Goal: Download file/media

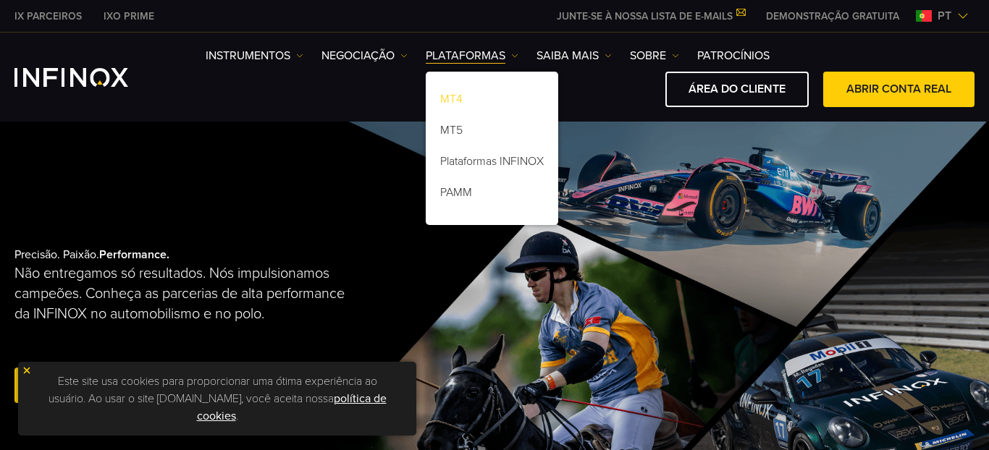
click at [462, 98] on link "MT4" at bounding box center [492, 101] width 132 height 31
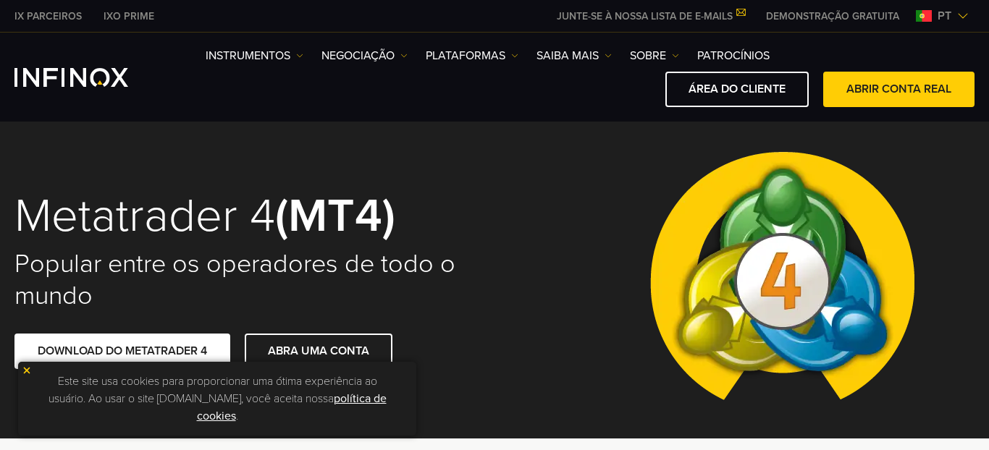
scroll to position [1, 0]
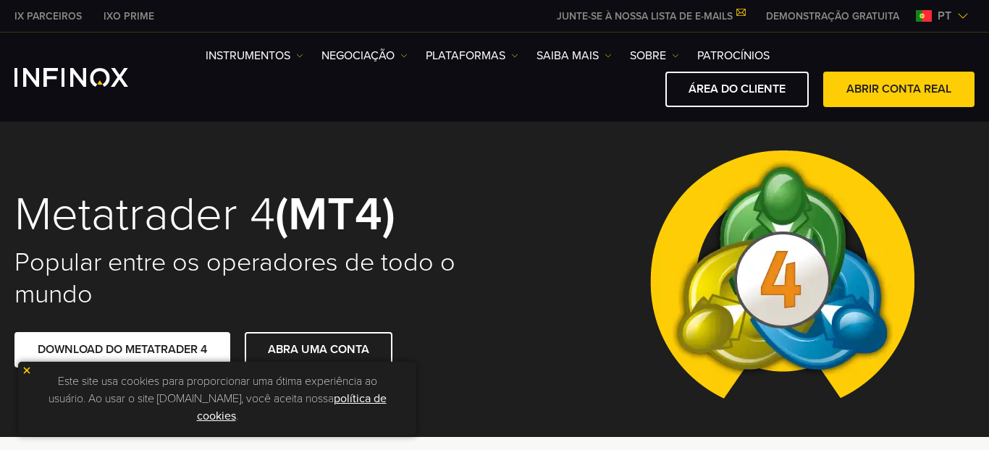
click at [27, 371] on img at bounding box center [27, 370] width 10 height 10
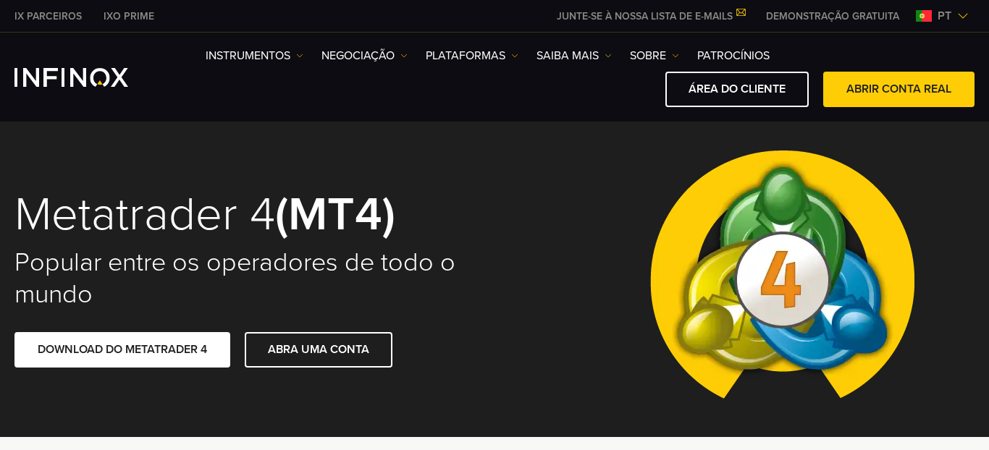
scroll to position [0, 0]
drag, startPoint x: 521, startPoint y: 230, endPoint x: 565, endPoint y: 99, distance: 138.0
click at [557, 162] on div "Metatrader 4 (MT4) Popular entre os operadores de todo o mundo DOWNLOAD DO META…" at bounding box center [494, 278] width 989 height 317
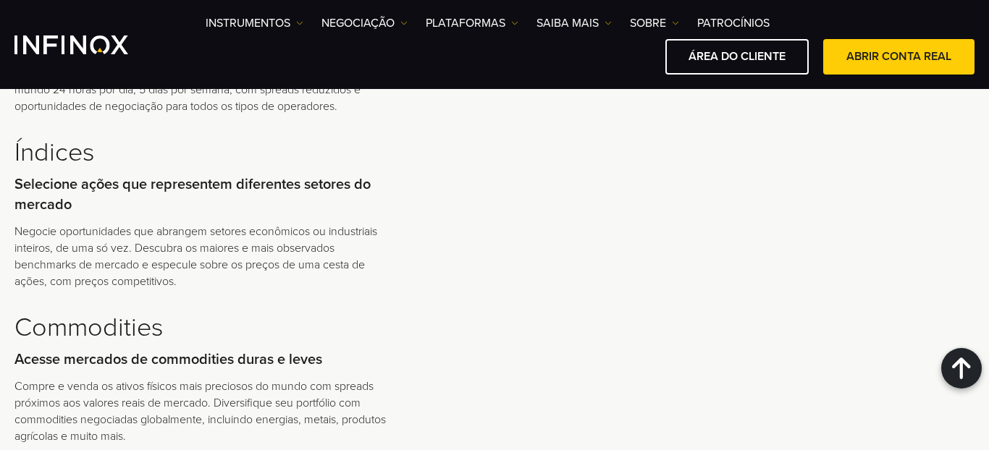
scroll to position [2948, 0]
